Goal: Information Seeking & Learning: Learn about a topic

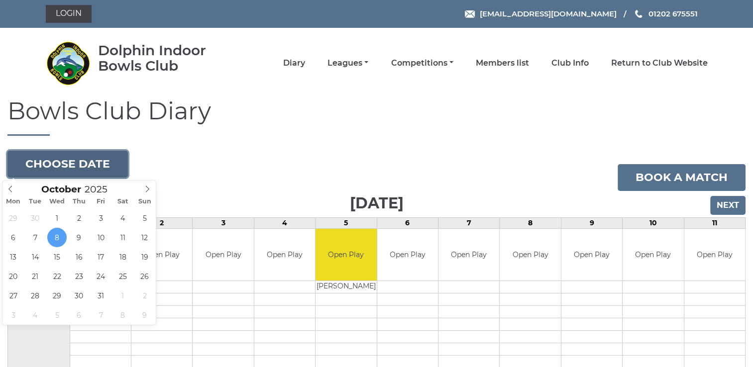
click at [104, 166] on button "Choose date" at bounding box center [67, 164] width 120 height 27
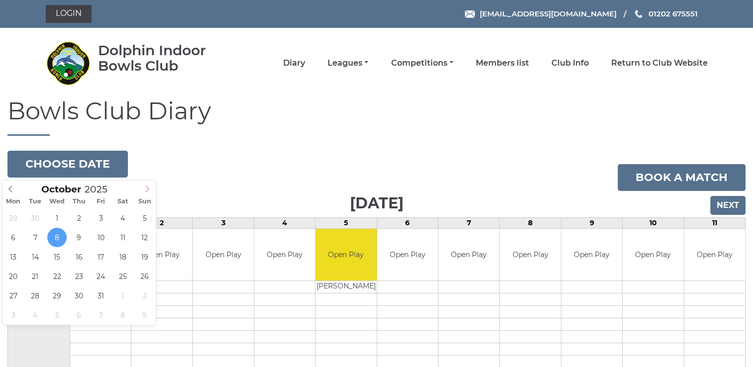
click at [147, 189] on icon at bounding box center [147, 189] width 7 height 7
click at [145, 189] on icon at bounding box center [147, 189] width 7 height 7
type input "2025-12-13"
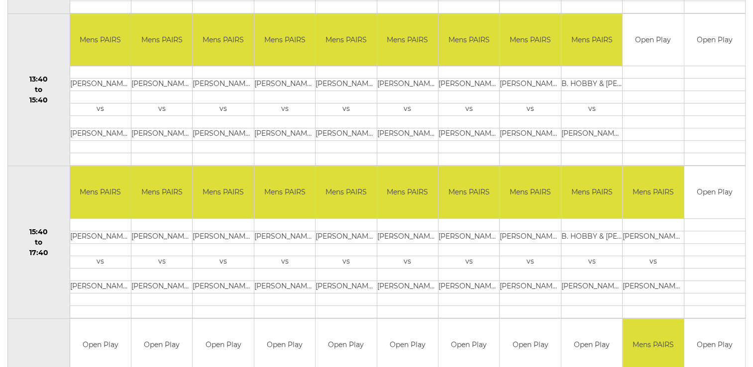
scroll to position [498, 0]
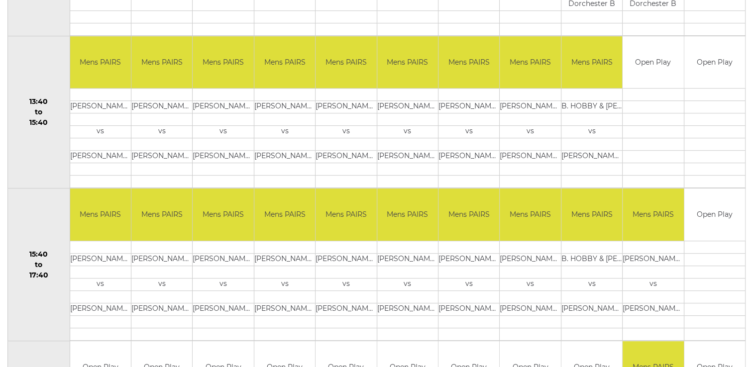
click at [536, 107] on td "M. YARNOLD & Z. EVANS" at bounding box center [530, 107] width 61 height 12
click at [548, 156] on td "C. HAWKINS & P. KEOHANE" at bounding box center [530, 157] width 61 height 12
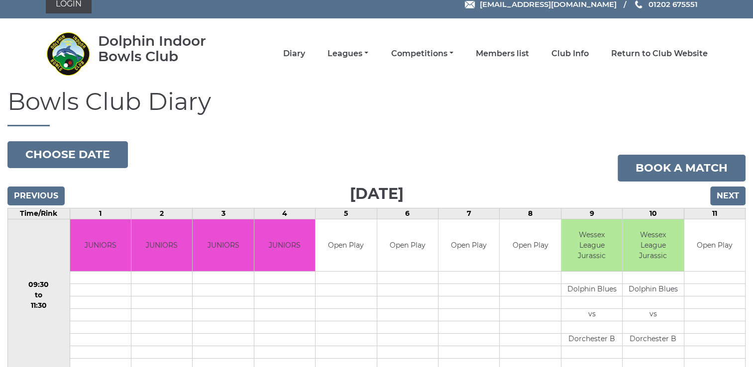
scroll to position [0, 0]
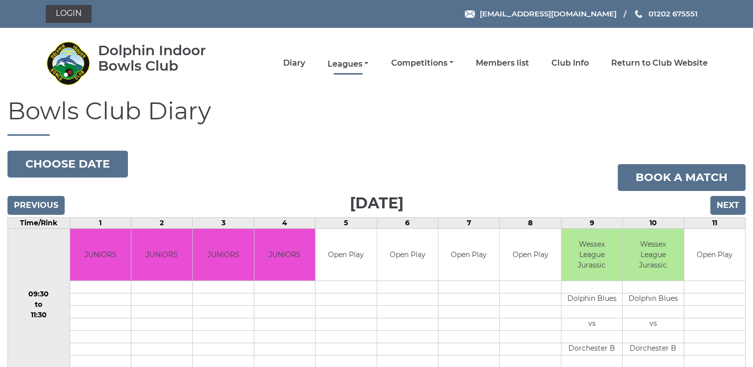
click at [338, 66] on link "Leagues" at bounding box center [347, 64] width 41 height 11
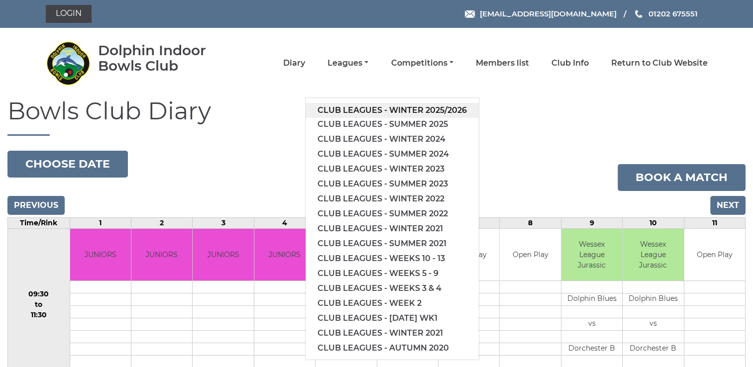
click at [352, 109] on link "Club leagues - Winter 2025/2026" at bounding box center [392, 110] width 173 height 15
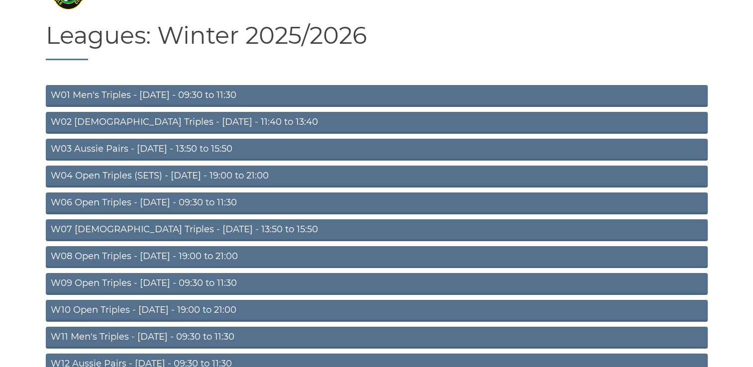
scroll to position [100, 0]
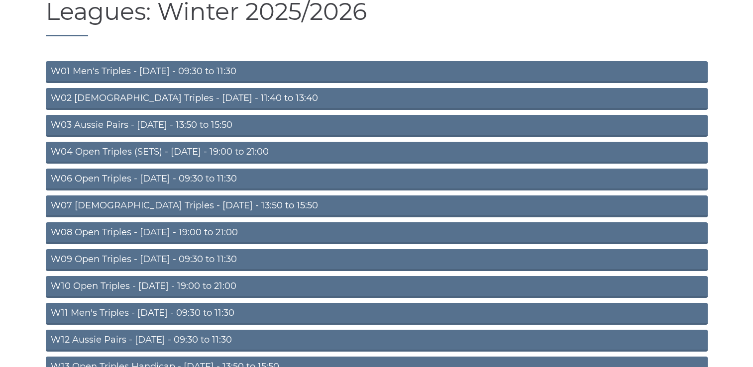
click at [178, 284] on link "W10 Open Triples - [DATE] - 19:00 to 21:00" at bounding box center [377, 287] width 662 height 22
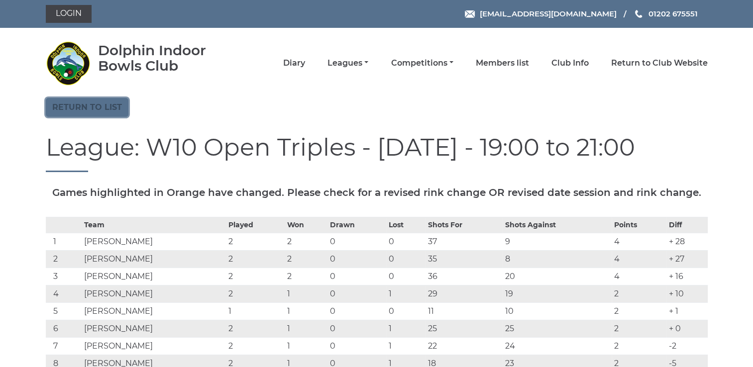
click at [113, 107] on link "Return to list" at bounding box center [87, 107] width 83 height 19
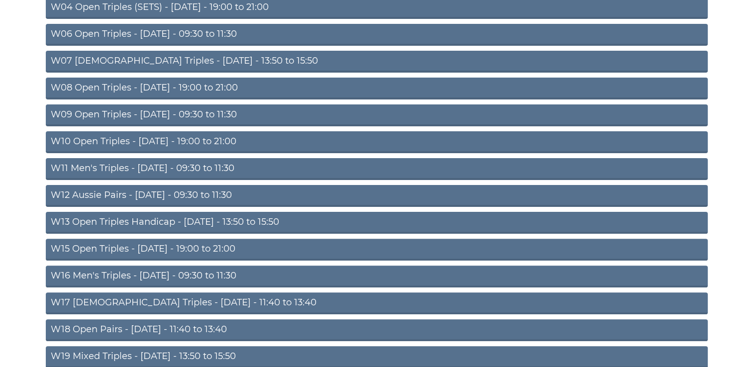
scroll to position [249, 0]
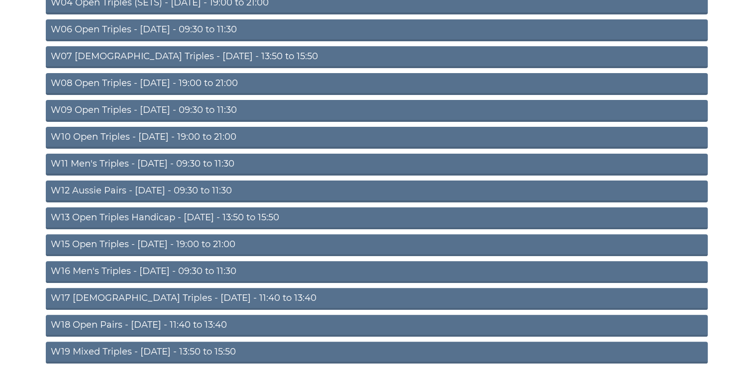
click at [189, 243] on link "W15 Open Triples - [DATE] - 19:00 to 21:00" at bounding box center [377, 245] width 662 height 22
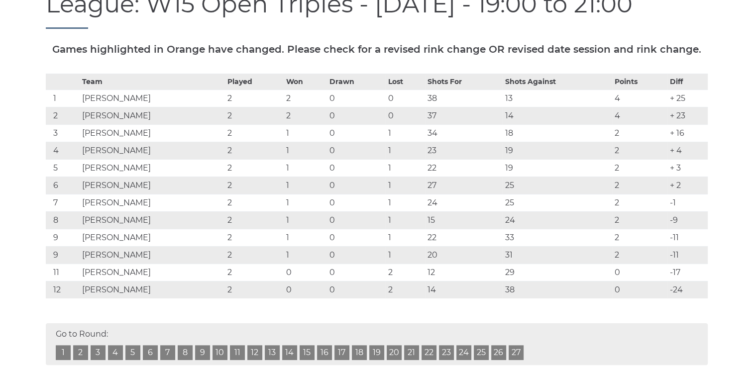
scroll to position [149, 0]
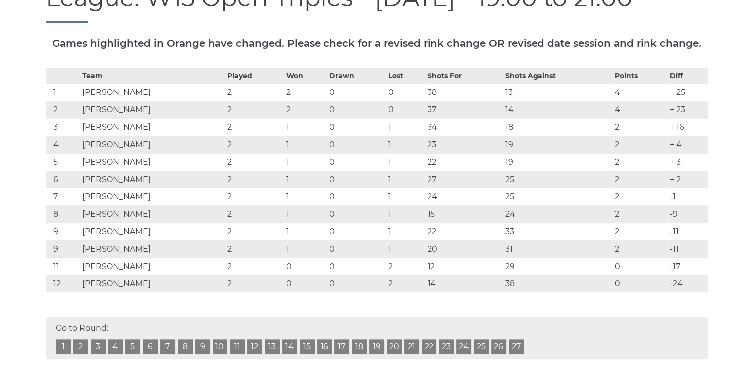
click at [99, 345] on link "3" at bounding box center [98, 346] width 15 height 15
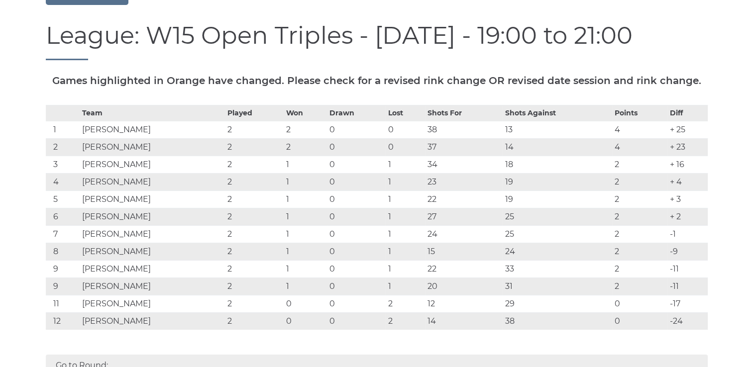
scroll to position [94, 0]
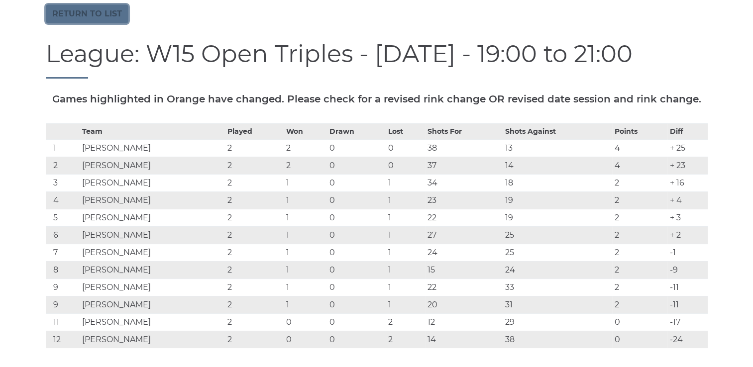
click at [66, 15] on link "Return to list" at bounding box center [87, 13] width 83 height 19
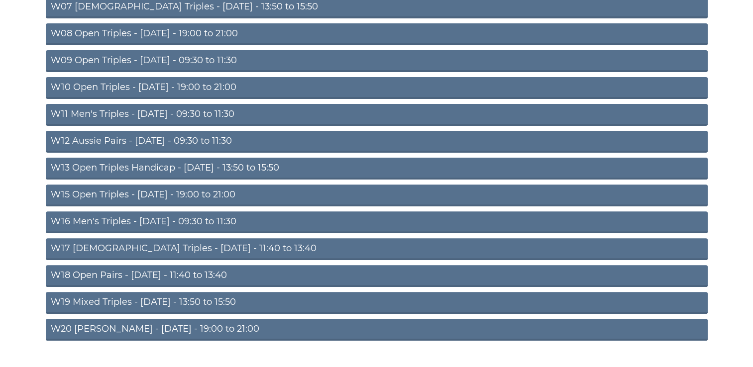
scroll to position [320, 0]
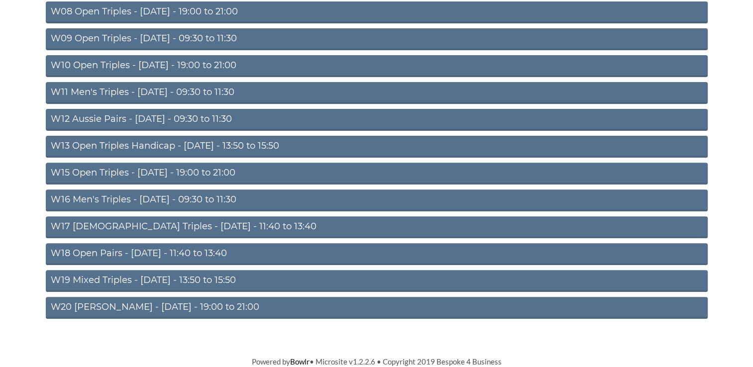
click at [199, 196] on link "W16 Men's Triples - Friday - 09:30 to 11:30" at bounding box center [377, 201] width 662 height 22
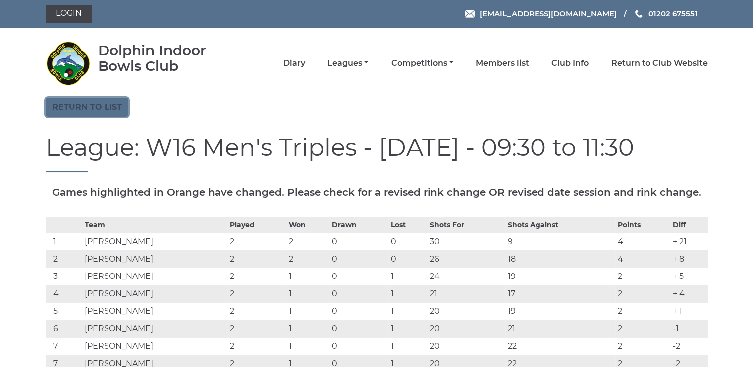
click at [76, 108] on link "Return to list" at bounding box center [87, 107] width 83 height 19
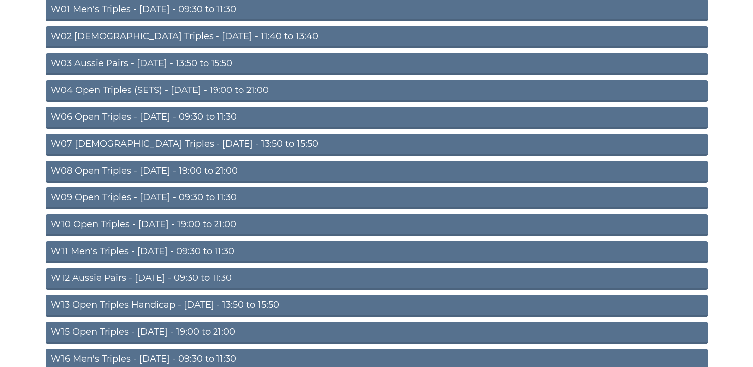
scroll to position [199, 0]
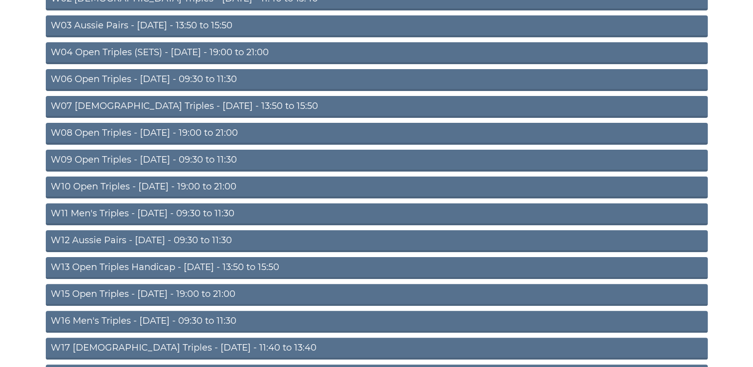
click at [163, 323] on link "W16 Men's Triples - Friday - 09:30 to 11:30" at bounding box center [377, 322] width 662 height 22
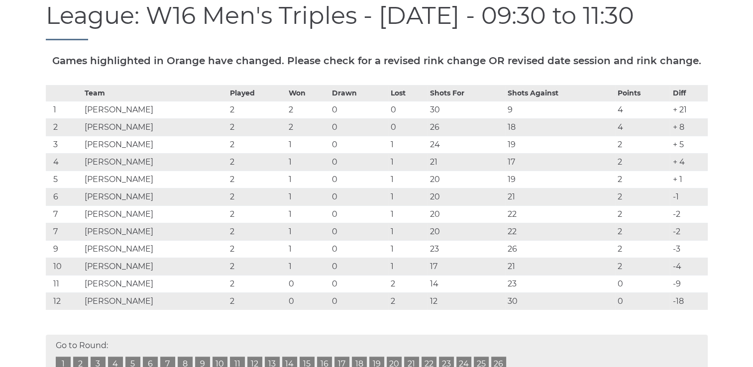
scroll to position [149, 0]
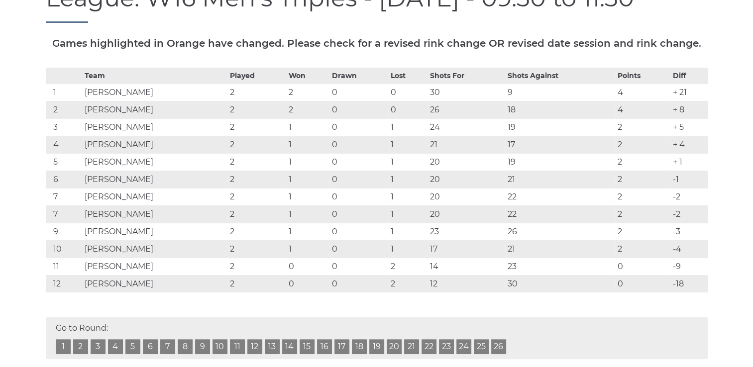
click at [97, 343] on link "3" at bounding box center [98, 346] width 15 height 15
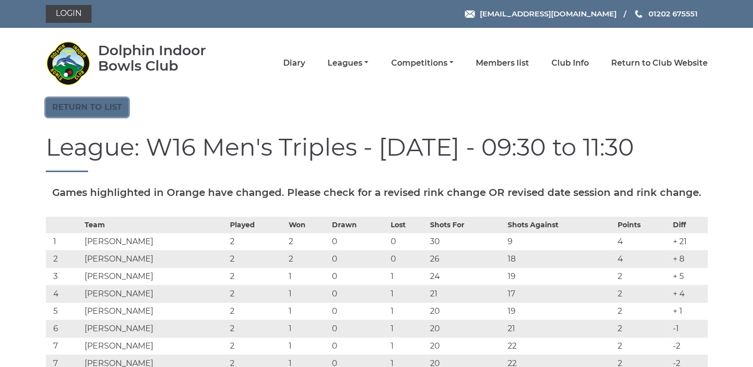
click at [78, 106] on link "Return to list" at bounding box center [87, 107] width 83 height 19
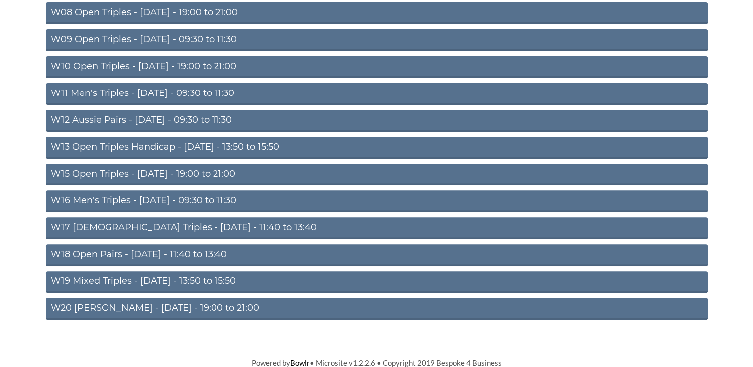
scroll to position [320, 0]
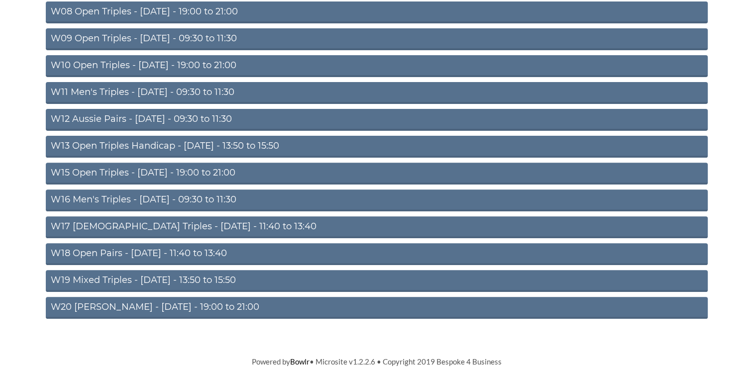
click at [146, 251] on link "W18 Open Pairs - [DATE] - 11:40 to 13:40" at bounding box center [377, 254] width 662 height 22
